Goal: Transaction & Acquisition: Purchase product/service

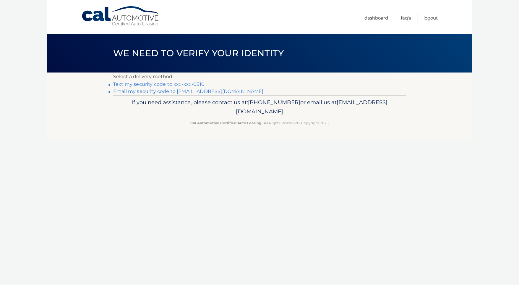
click at [172, 85] on link "Text my security code to xxx-xxx-0510" at bounding box center [158, 84] width 91 height 6
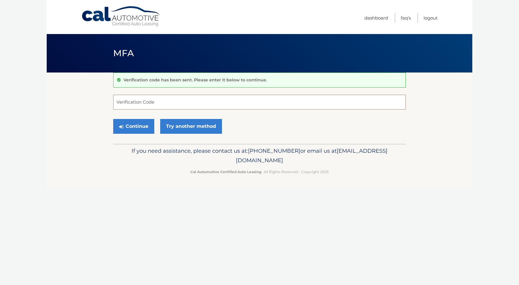
click at [145, 99] on input "Verification Code" at bounding box center [259, 102] width 293 height 15
type input "870917"
click at [137, 126] on button "Continue" at bounding box center [133, 126] width 41 height 15
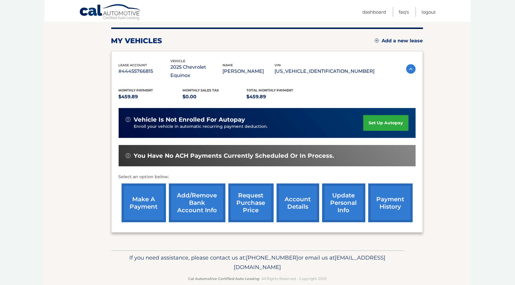
scroll to position [72, 0]
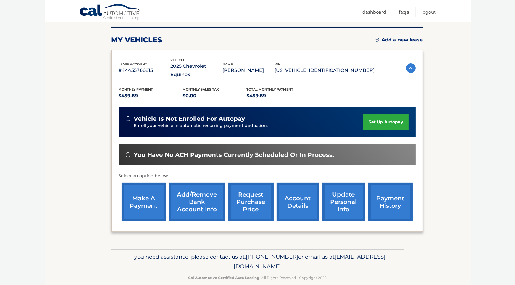
click at [144, 195] on link "make a payment" at bounding box center [143, 201] width 44 height 39
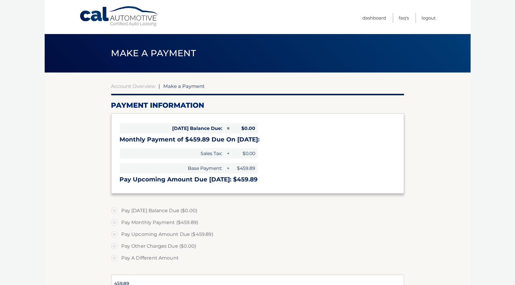
select select "YWRjMTFlZTQtYzBlOC00ZGE3LTg1MTEtOGM0NDY3NDZkN2Ux"
click at [114, 223] on label "Pay Monthly Payment ($459.89)" at bounding box center [257, 222] width 293 height 12
click at [114, 223] on input "Pay Monthly Payment ($459.89)" at bounding box center [116, 220] width 6 height 9
radio input "true"
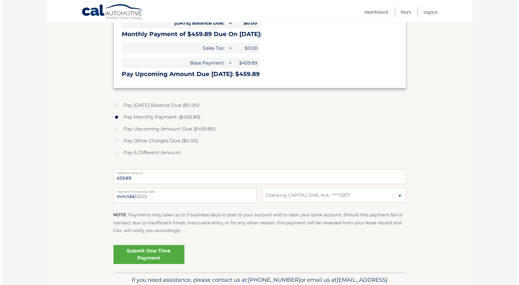
scroll to position [106, 0]
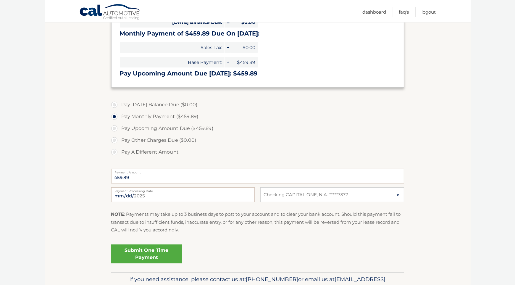
click at [144, 252] on link "Submit One Time Payment" at bounding box center [146, 253] width 71 height 19
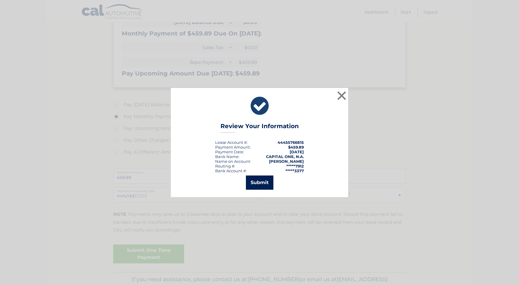
click at [255, 181] on button "Submit" at bounding box center [259, 182] width 27 height 14
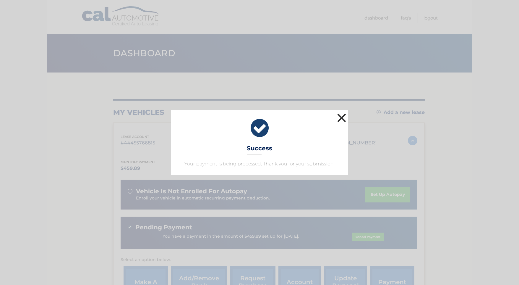
click at [341, 115] on button "×" at bounding box center [342, 118] width 12 height 12
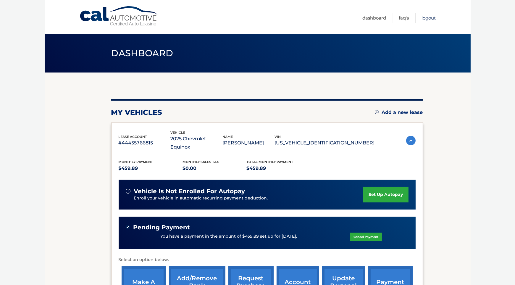
click at [429, 17] on link "Logout" at bounding box center [428, 18] width 14 height 10
